Goal: Task Accomplishment & Management: Manage account settings

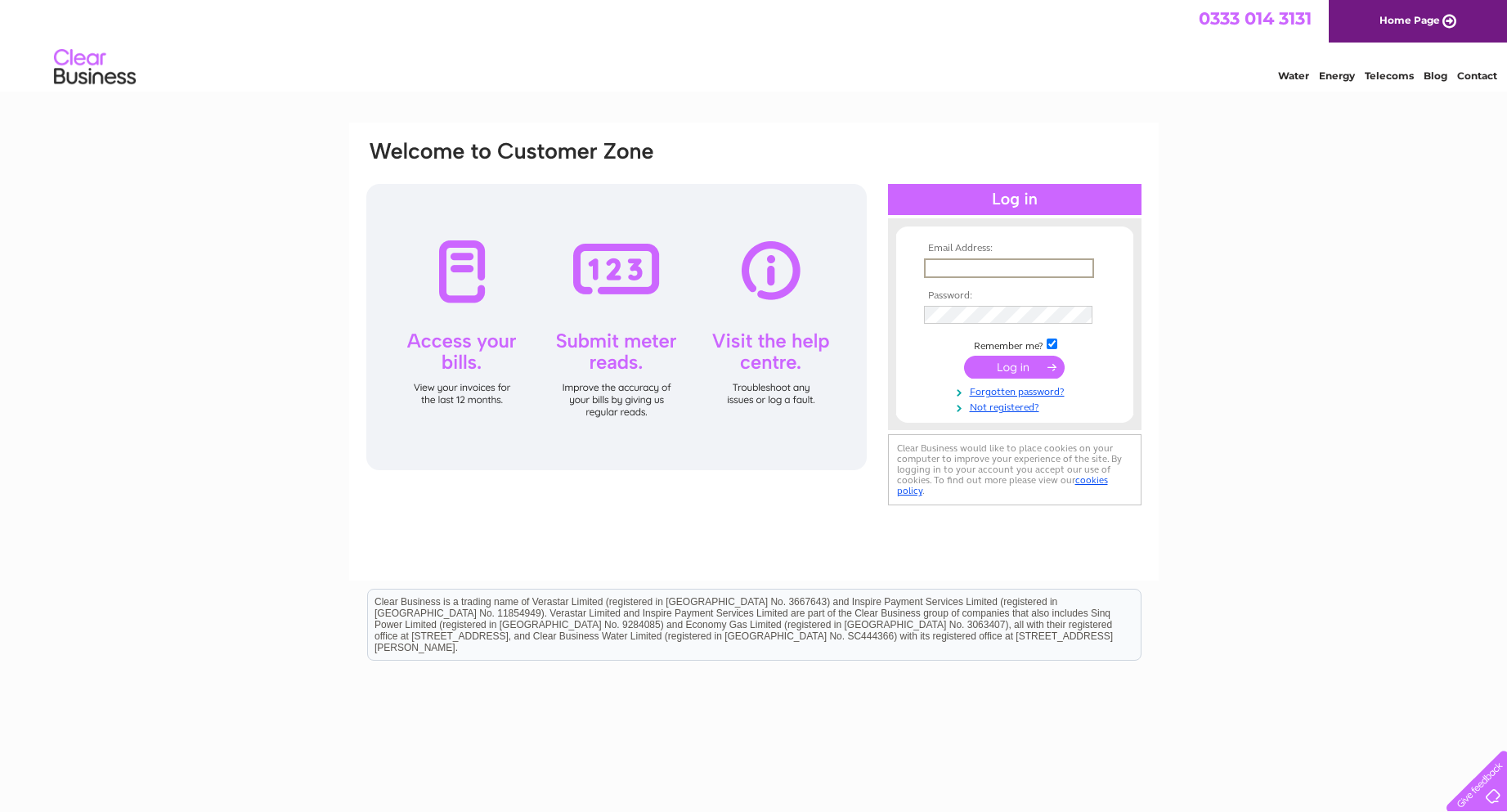
click at [953, 269] on input "text" at bounding box center [1009, 268] width 170 height 19
type input "ruthallen12@hotmail.co.uk"
click at [984, 368] on input "submit" at bounding box center [1014, 367] width 101 height 23
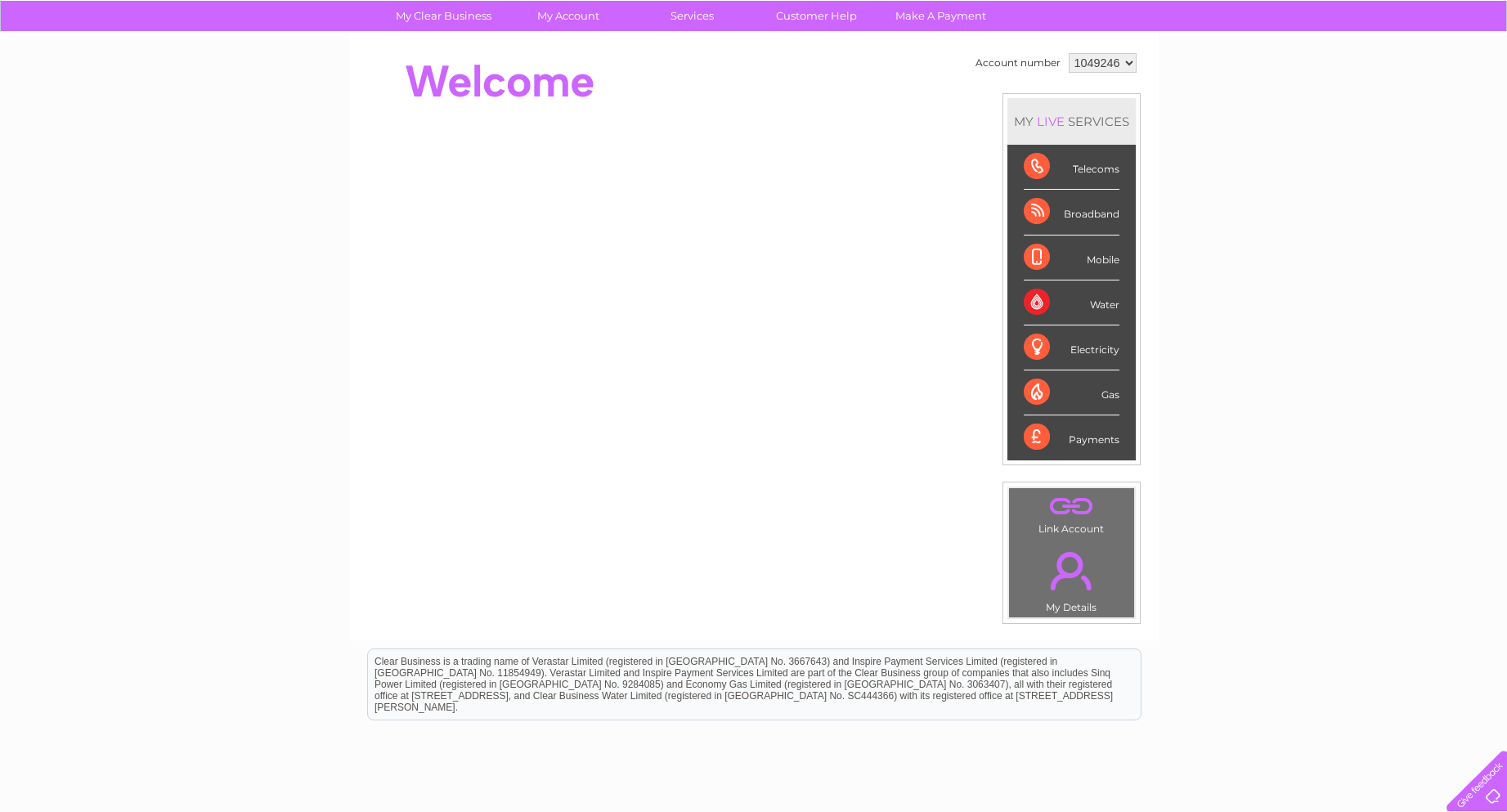
scroll to position [242, 0]
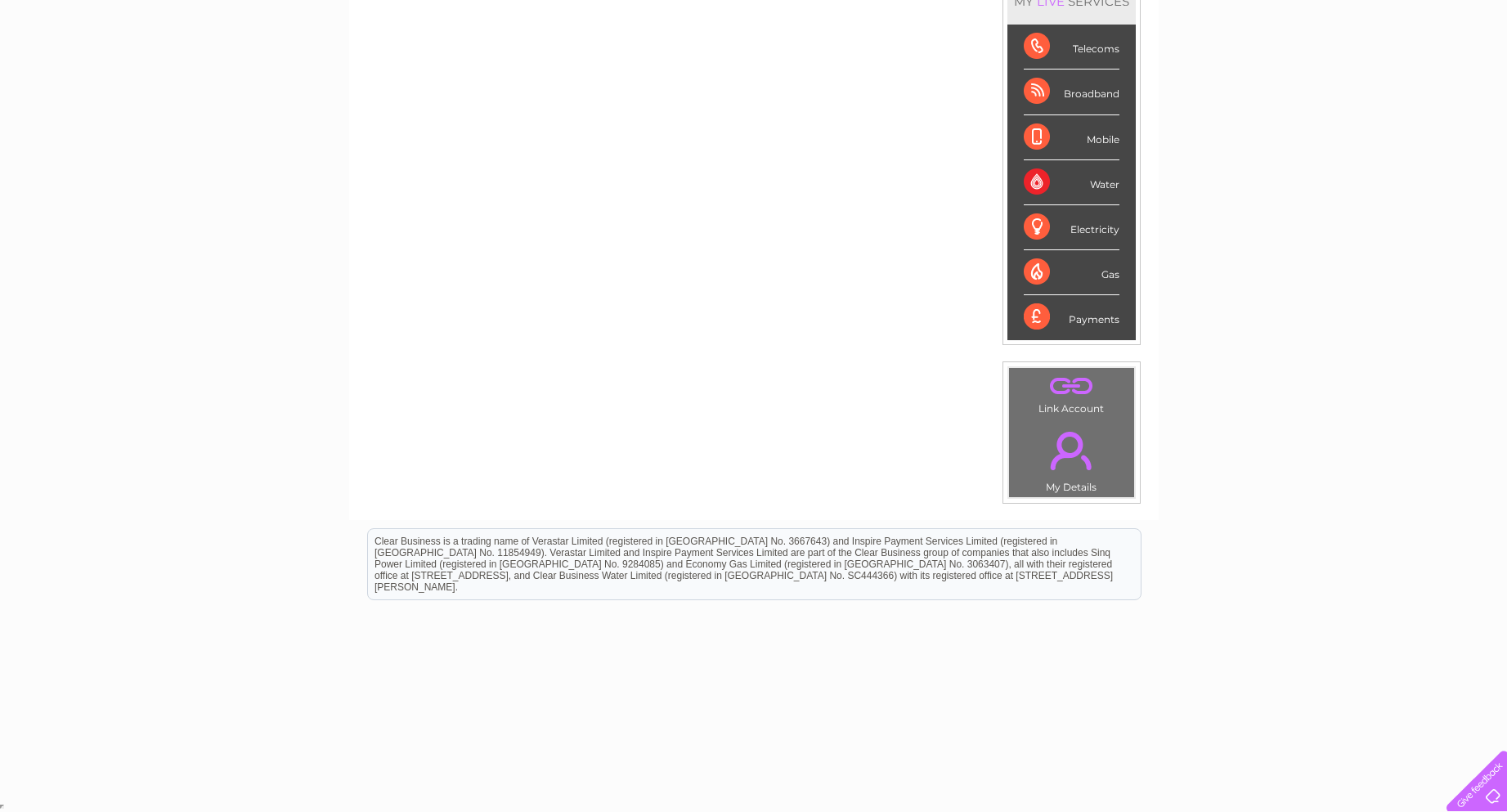
click at [1093, 316] on div "Payments" at bounding box center [1071, 317] width 96 height 44
click at [1093, 319] on div "Payments" at bounding box center [1071, 317] width 96 height 44
click at [1038, 314] on div "Payments" at bounding box center [1071, 317] width 96 height 44
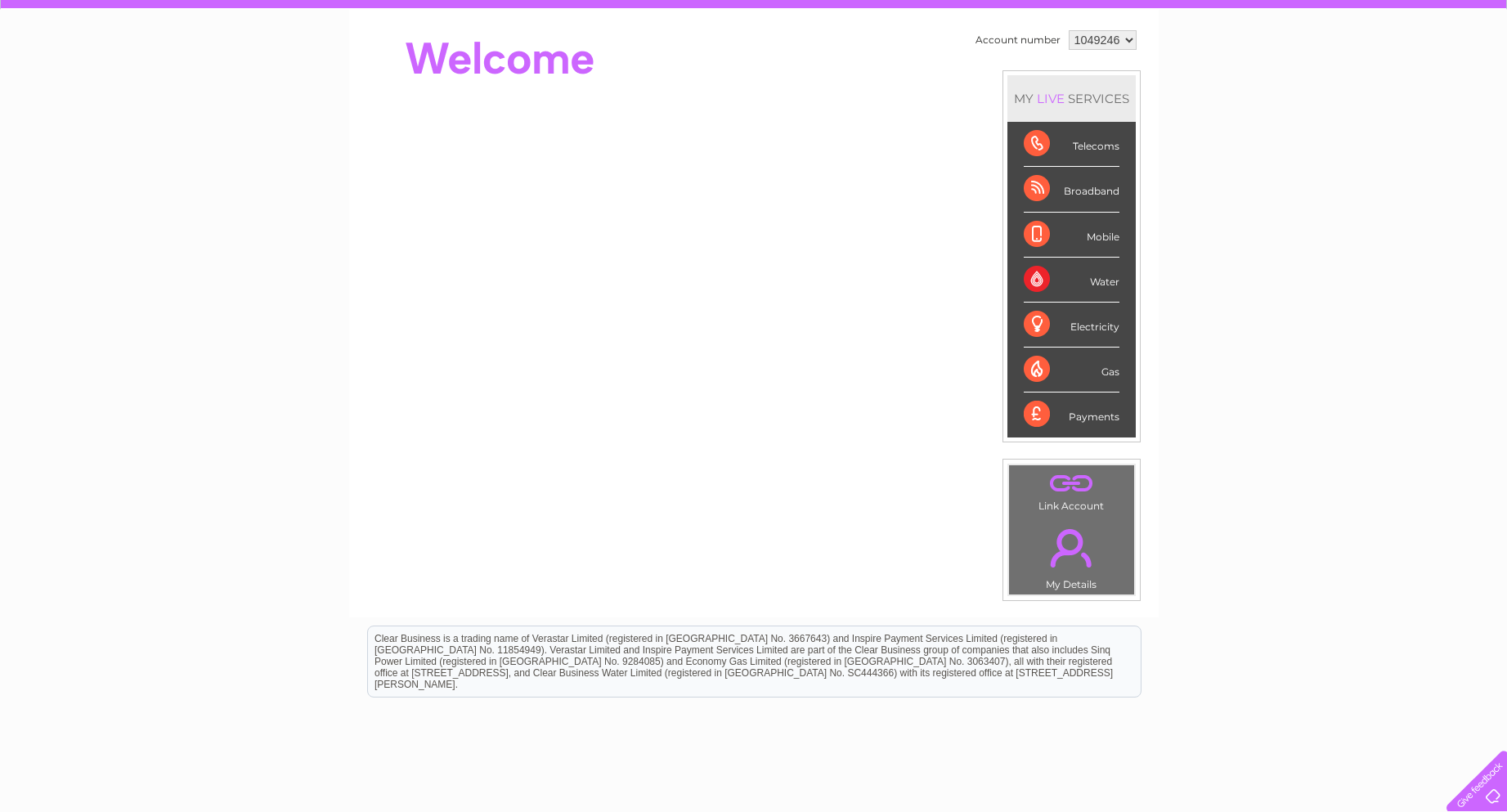
scroll to position [0, 0]
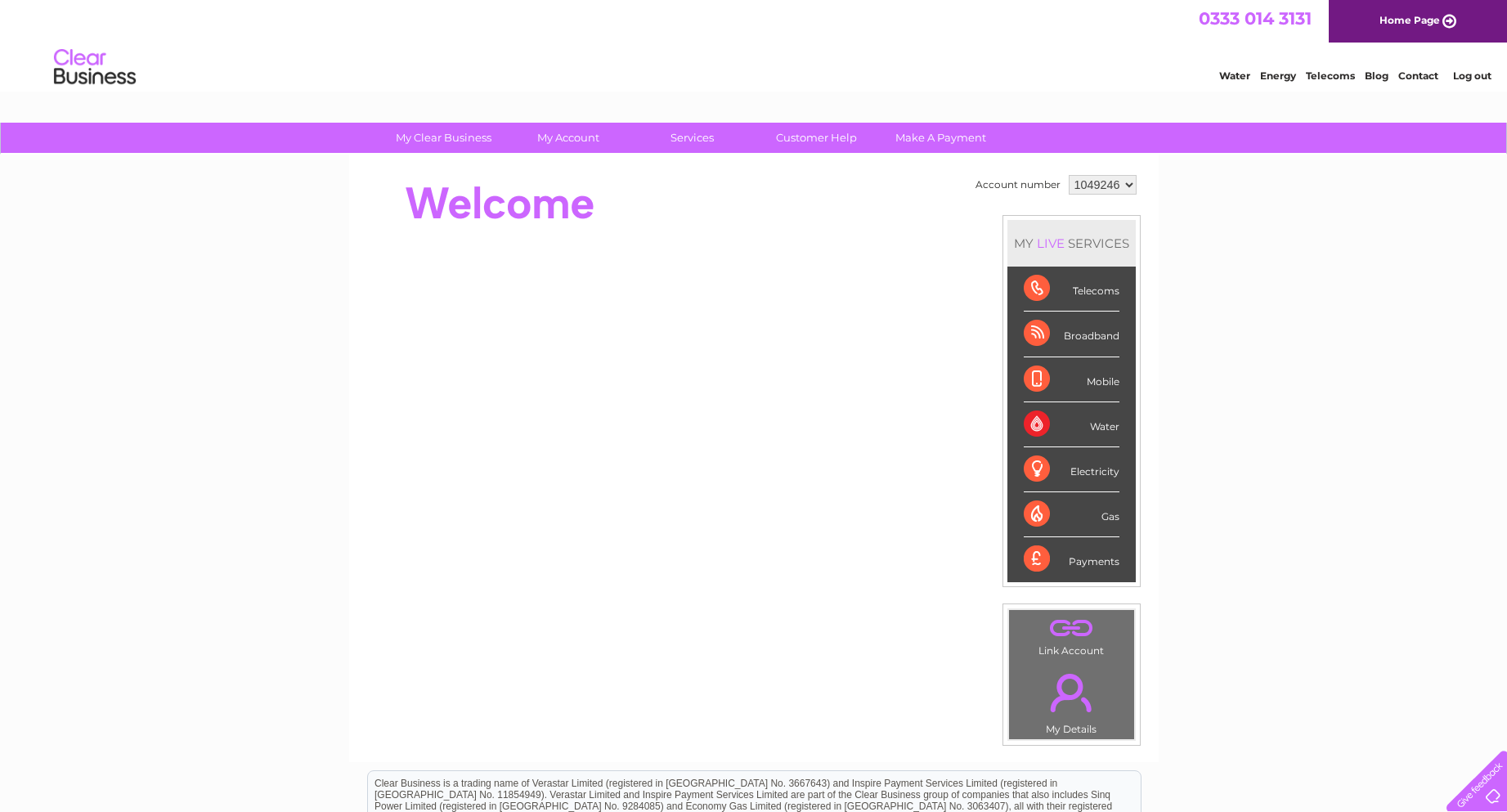
click at [1130, 186] on select "1049246" at bounding box center [1103, 184] width 68 height 19
click at [1151, 197] on div "Account number 1049246 MY LIVE SERVICES Telecoms Broadband Mobile Water Electri…" at bounding box center [754, 458] width 809 height 608
click at [1069, 557] on div "Payments" at bounding box center [1071, 559] width 96 height 44
click at [1037, 509] on div "Gas" at bounding box center [1071, 514] width 96 height 45
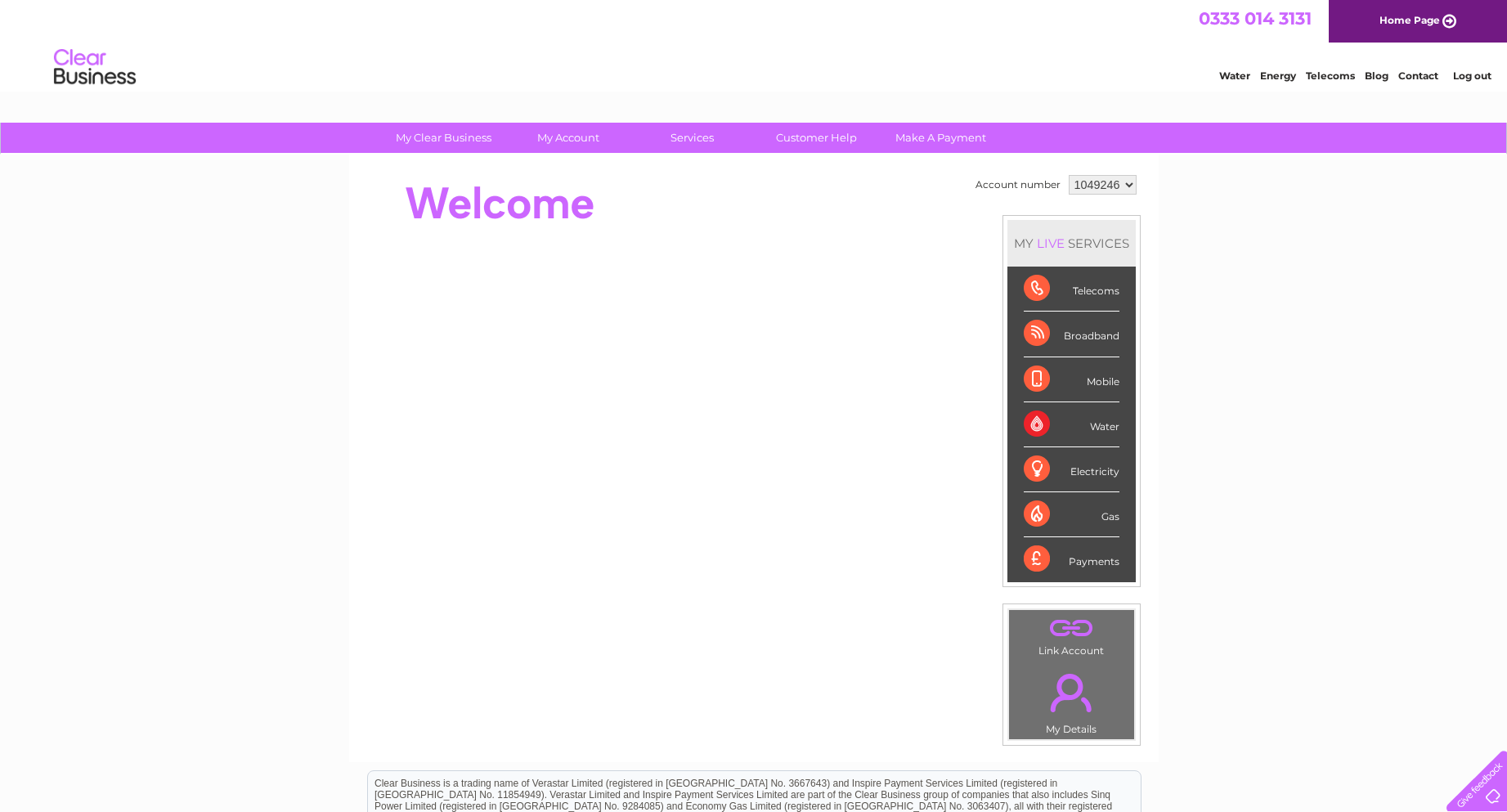
click at [1044, 461] on div "Electricity" at bounding box center [1071, 470] width 96 height 45
click at [1050, 431] on div "Water" at bounding box center [1071, 425] width 96 height 45
click at [1100, 376] on div "Mobile" at bounding box center [1071, 380] width 96 height 45
click at [1071, 335] on div "Broadband" at bounding box center [1071, 334] width 96 height 45
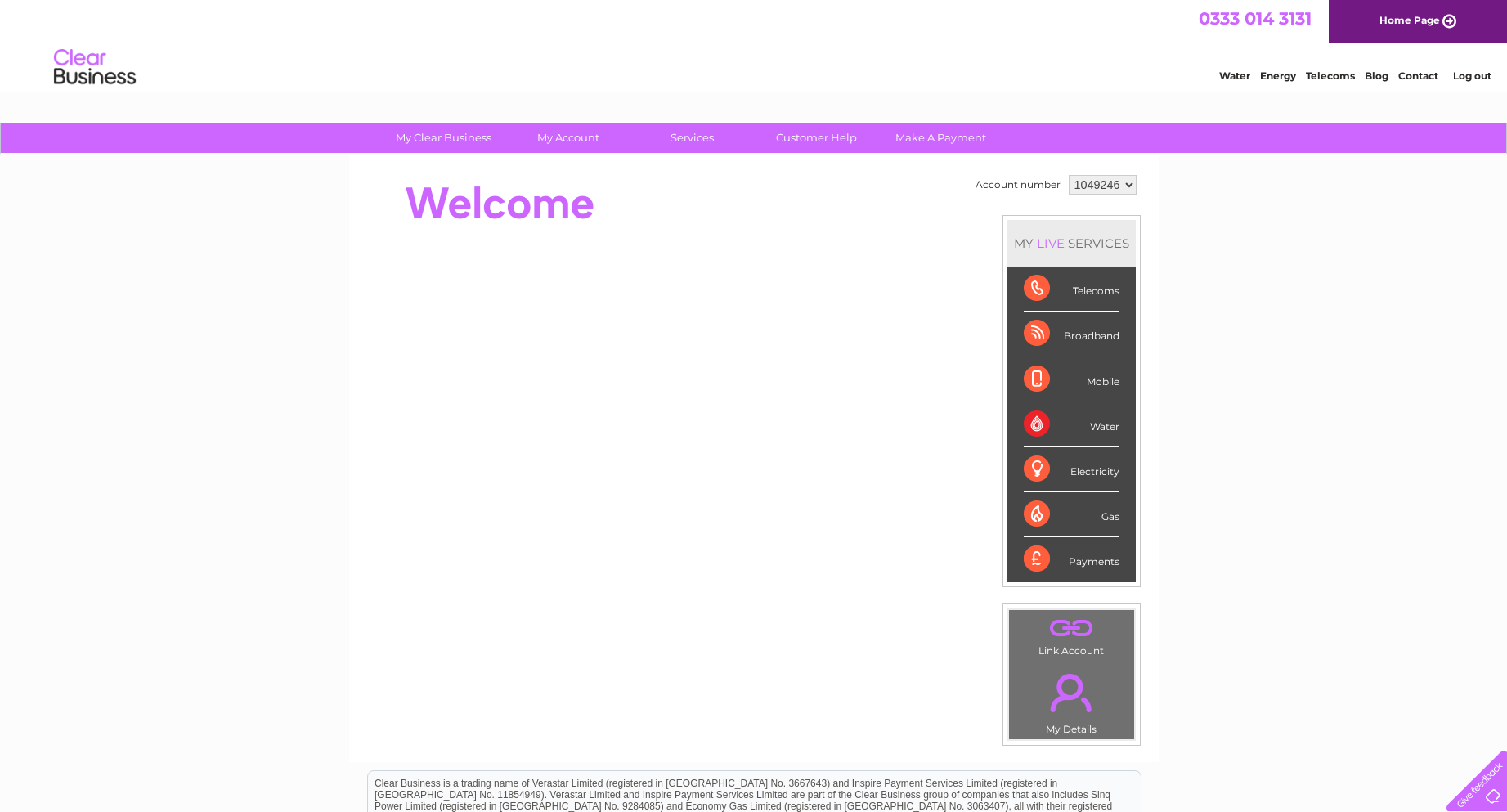
click at [1088, 285] on div "Telecoms" at bounding box center [1071, 288] width 96 height 45
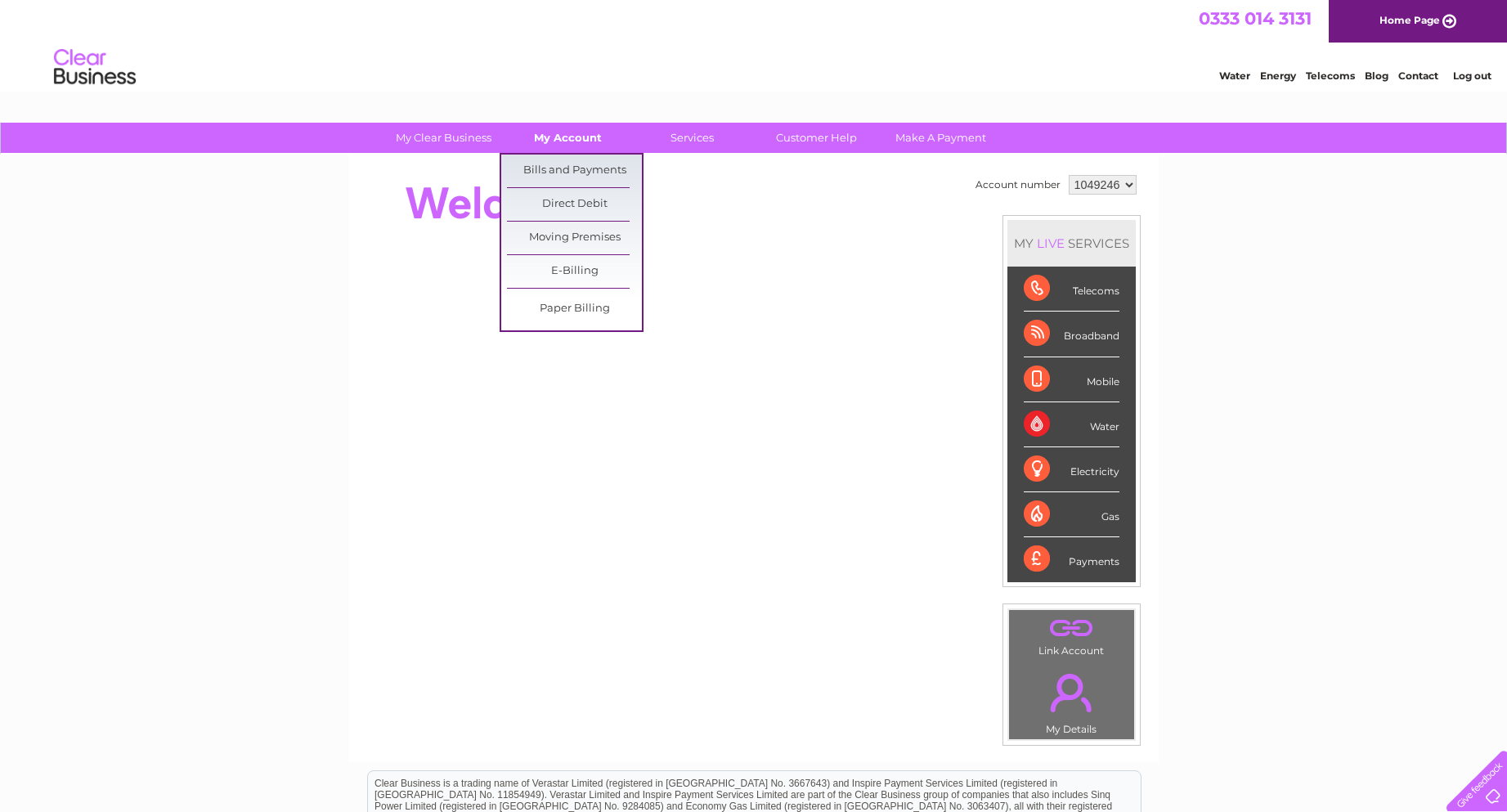
click at [583, 137] on link "My Account" at bounding box center [567, 138] width 135 height 31
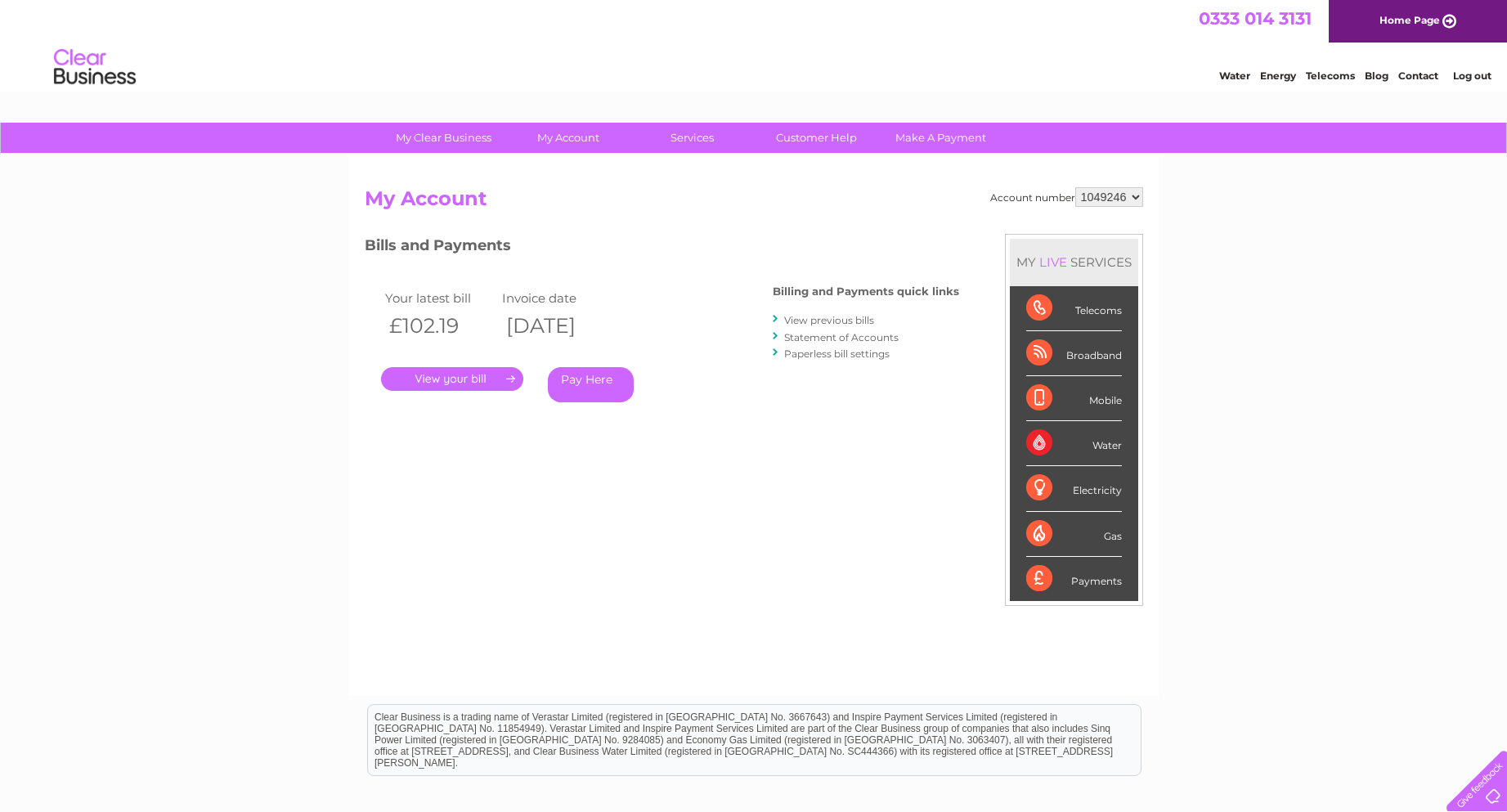
click at [471, 378] on link "." at bounding box center [453, 379] width 142 height 24
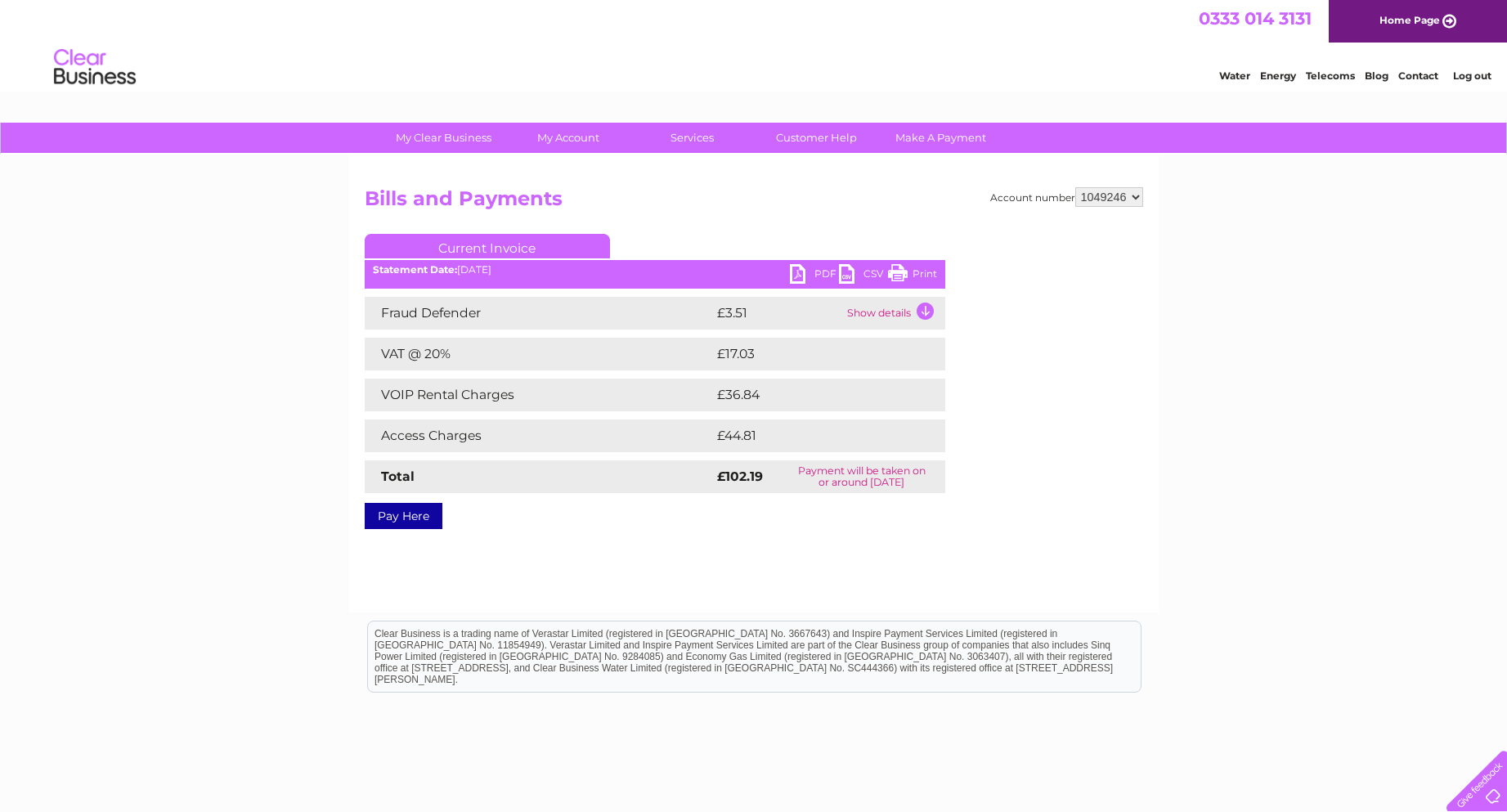
click at [925, 308] on td "Show details" at bounding box center [894, 313] width 103 height 33
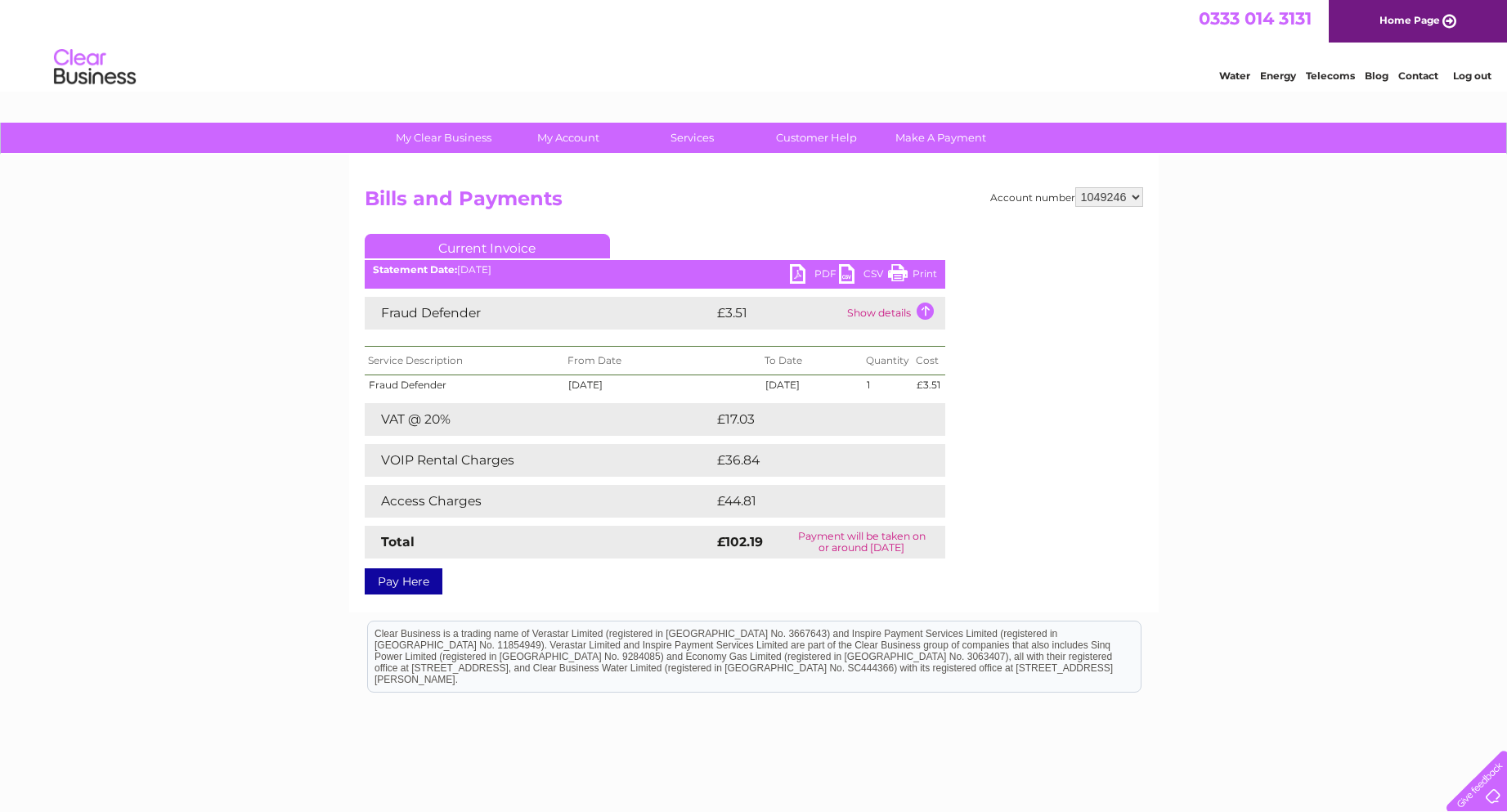
click at [798, 275] on link "PDF" at bounding box center [815, 276] width 49 height 24
